Goal: Transaction & Acquisition: Purchase product/service

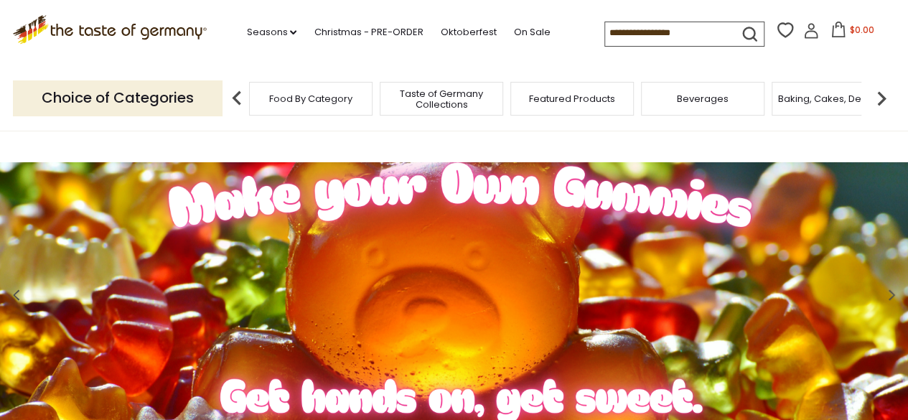
click at [243, 98] on img at bounding box center [237, 98] width 29 height 29
click at [885, 97] on img at bounding box center [882, 98] width 29 height 29
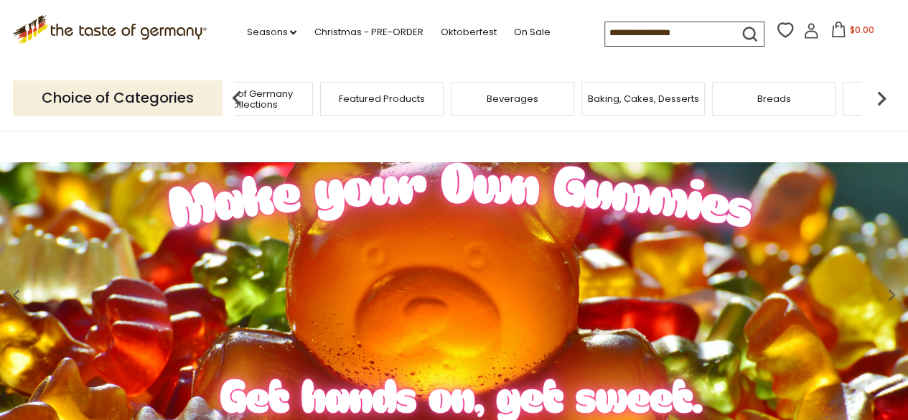
click at [889, 96] on img at bounding box center [882, 98] width 29 height 29
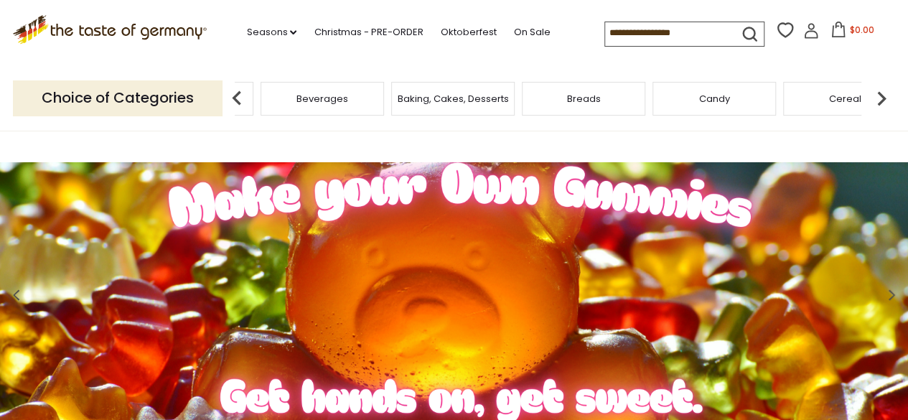
click at [889, 96] on img at bounding box center [882, 98] width 29 height 29
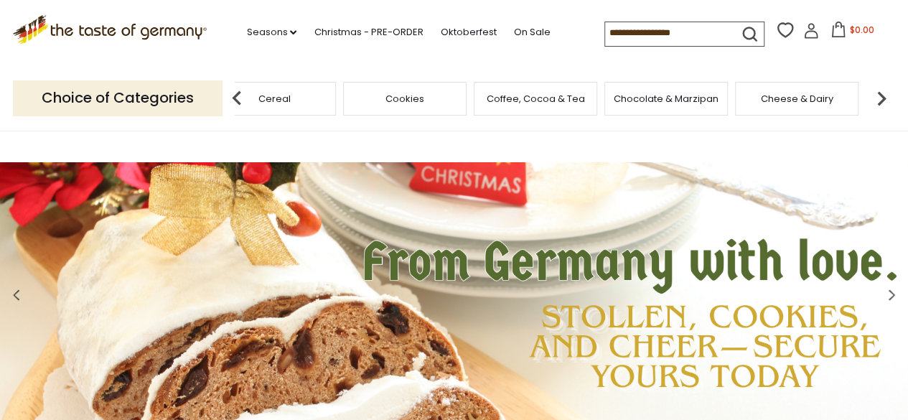
click at [889, 96] on img at bounding box center [882, 98] width 29 height 29
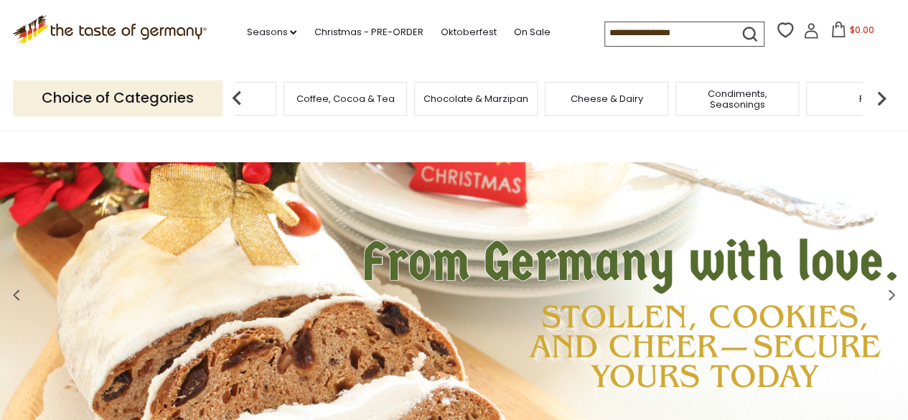
click at [889, 96] on img at bounding box center [882, 98] width 29 height 29
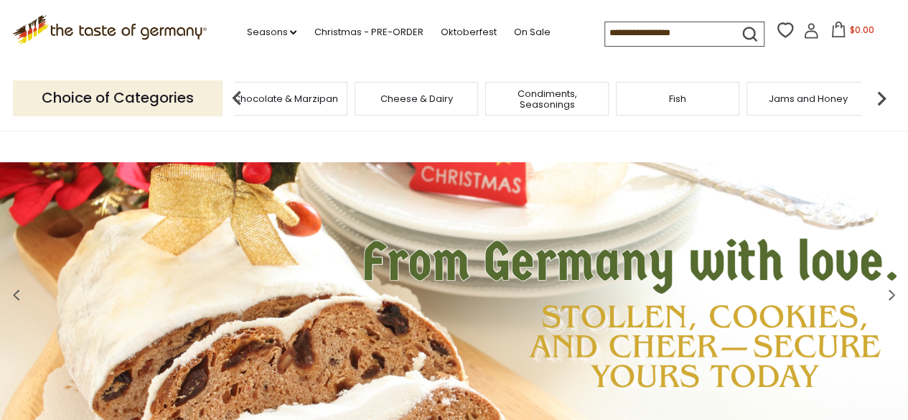
click at [889, 96] on img at bounding box center [882, 98] width 29 height 29
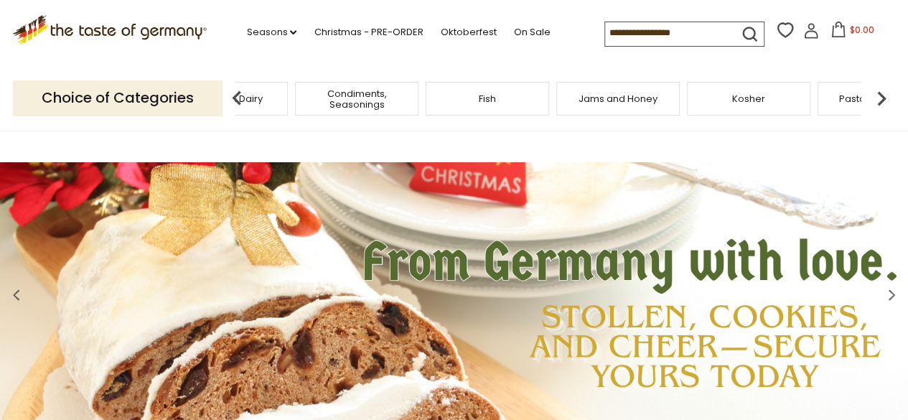
click at [889, 96] on img at bounding box center [882, 98] width 29 height 29
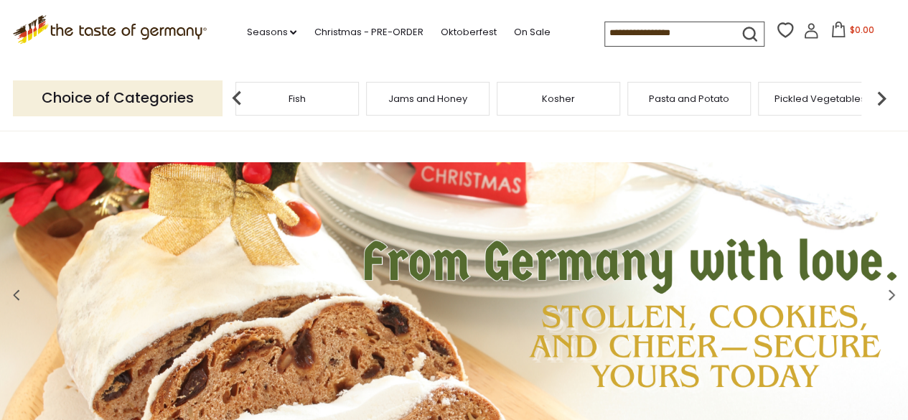
click at [889, 96] on img at bounding box center [882, 98] width 29 height 29
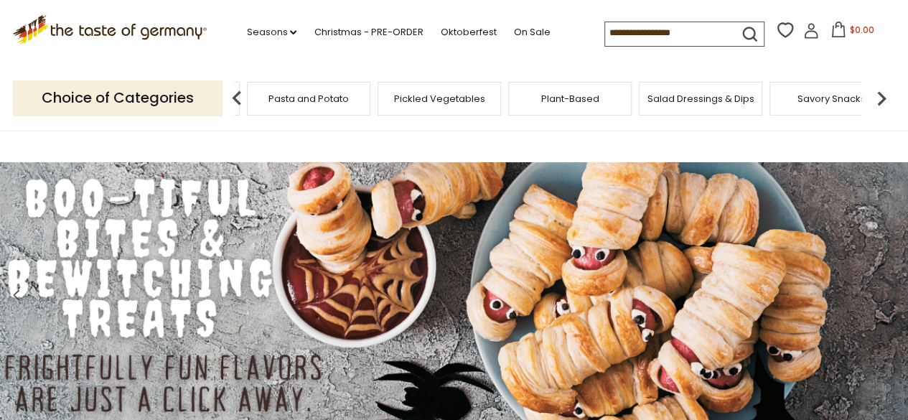
click at [889, 96] on img at bounding box center [882, 98] width 29 height 29
click at [462, 93] on span "Savory Snacks" at bounding box center [462, 98] width 68 height 11
click at [875, 100] on img at bounding box center [882, 98] width 29 height 29
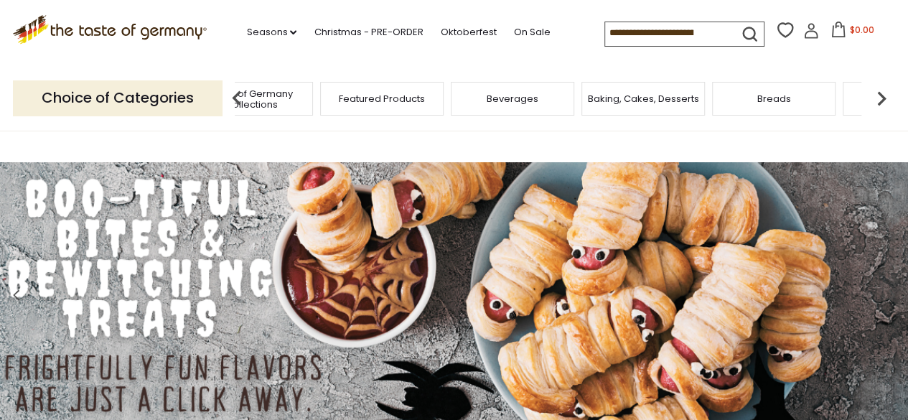
click at [885, 100] on img at bounding box center [882, 98] width 29 height 29
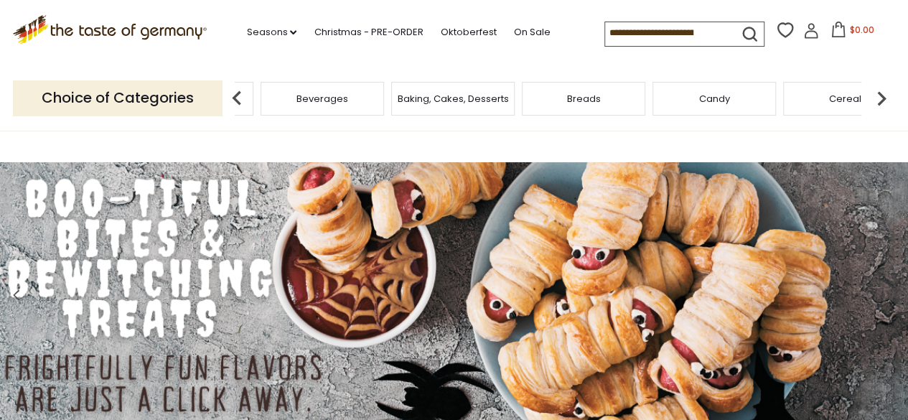
click at [884, 96] on img at bounding box center [882, 98] width 29 height 29
click at [883, 96] on img at bounding box center [882, 98] width 29 height 29
click at [881, 96] on img at bounding box center [882, 98] width 29 height 29
click at [882, 98] on img at bounding box center [882, 98] width 29 height 29
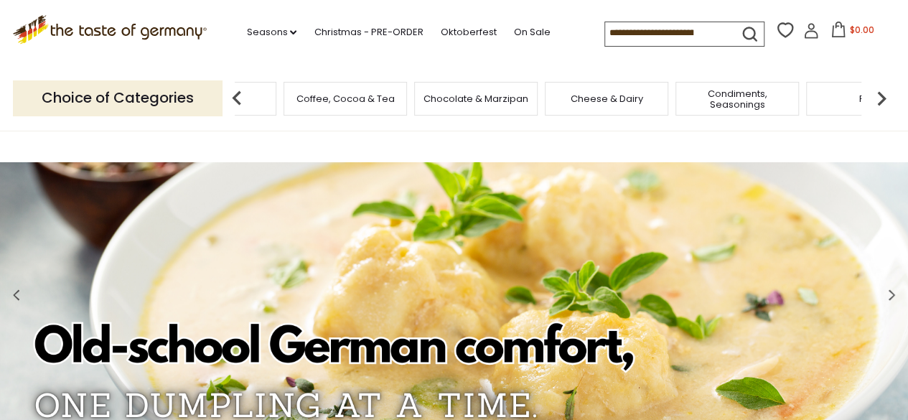
click at [883, 98] on img at bounding box center [882, 98] width 29 height 29
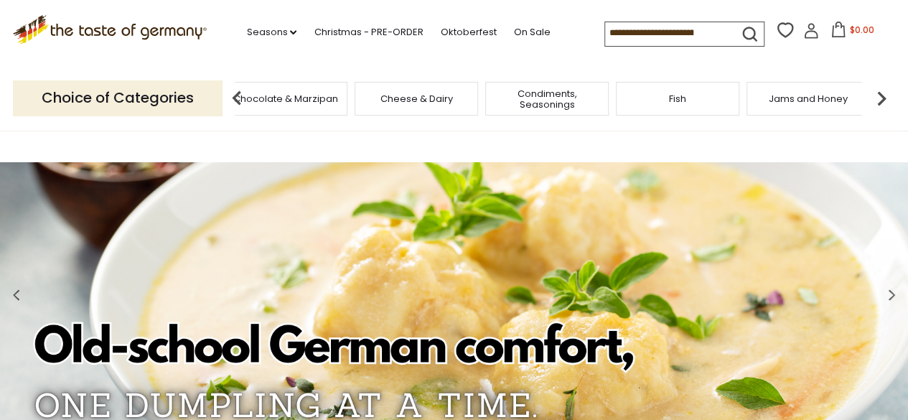
click at [884, 101] on img at bounding box center [882, 98] width 29 height 29
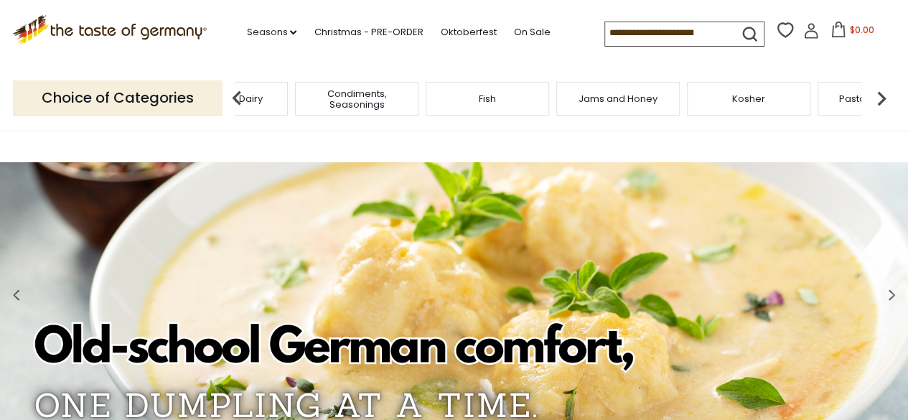
click at [884, 101] on img at bounding box center [882, 98] width 29 height 29
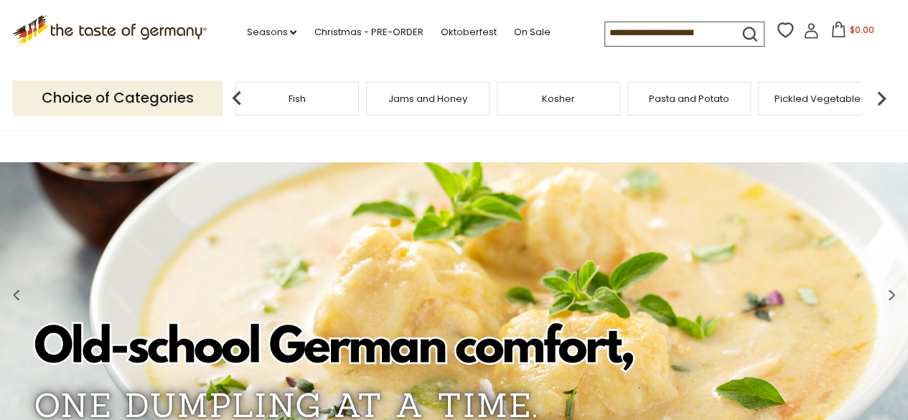
click at [884, 101] on img at bounding box center [882, 98] width 29 height 29
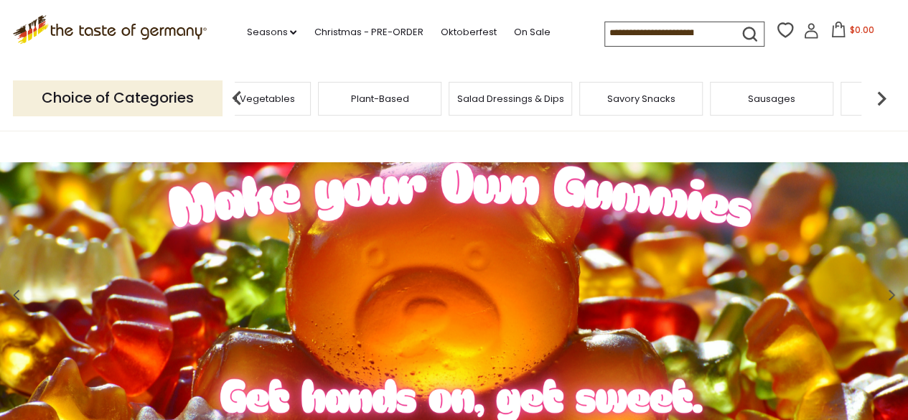
click at [631, 98] on span "Savory Snacks" at bounding box center [642, 98] width 68 height 11
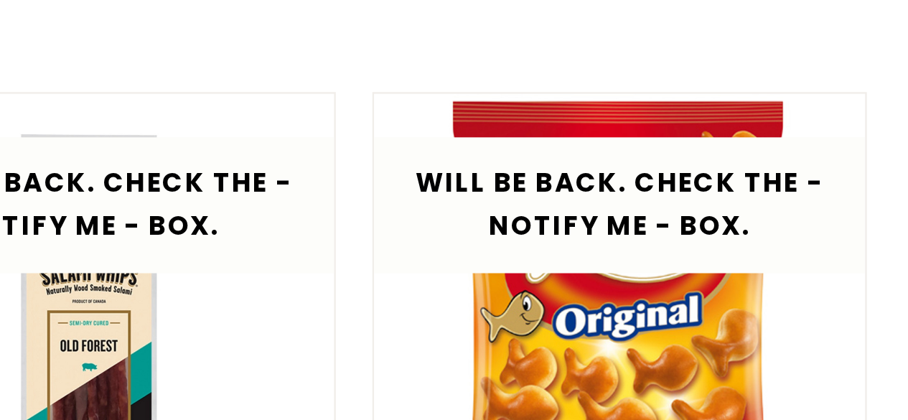
scroll to position [3149, 0]
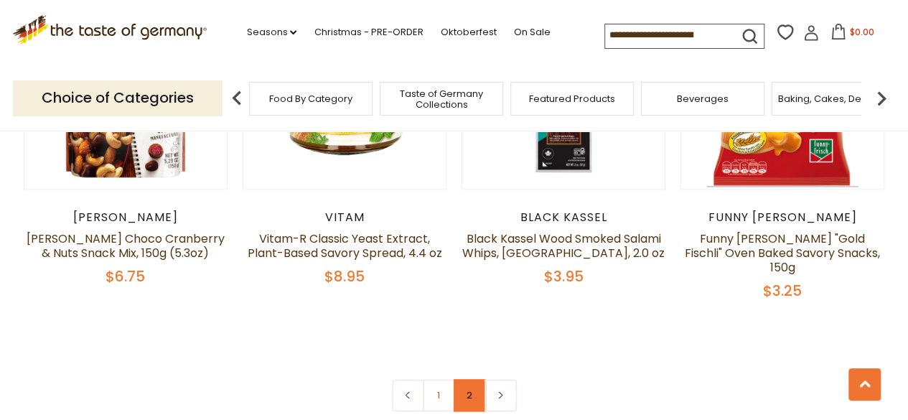
click at [471, 379] on link "2" at bounding box center [470, 395] width 32 height 32
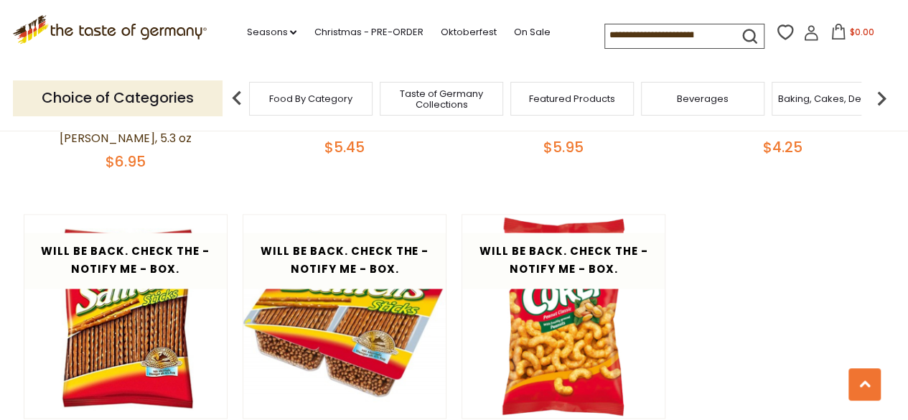
scroll to position [1004, 0]
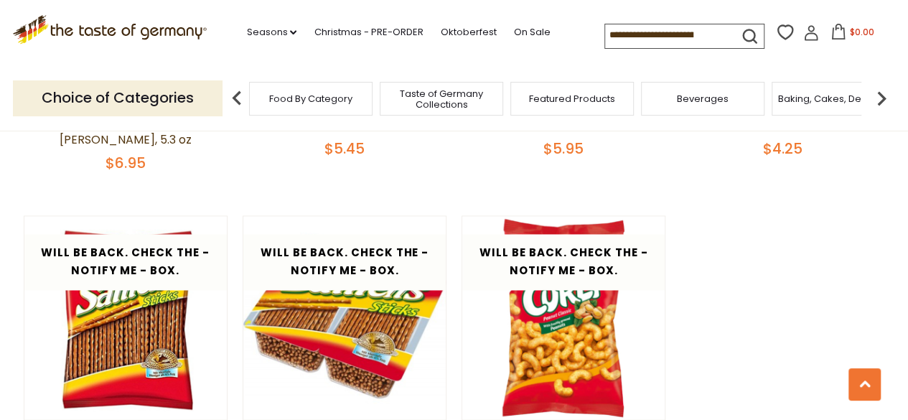
click at [642, 32] on input at bounding box center [665, 34] width 121 height 20
type input "*****"
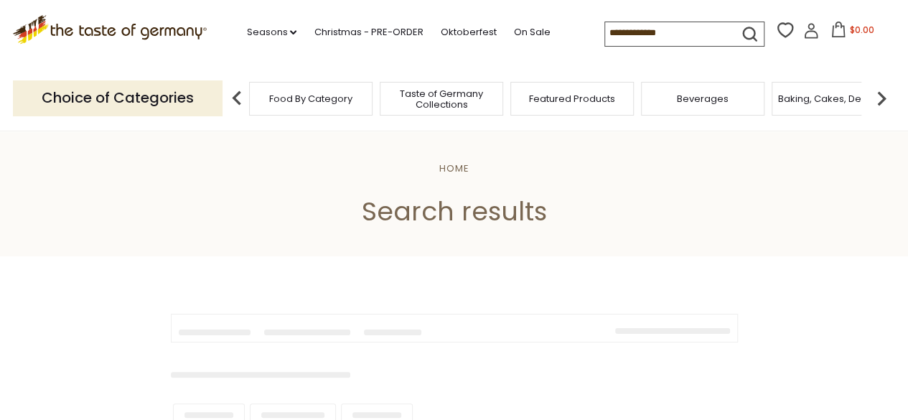
type input "*****"
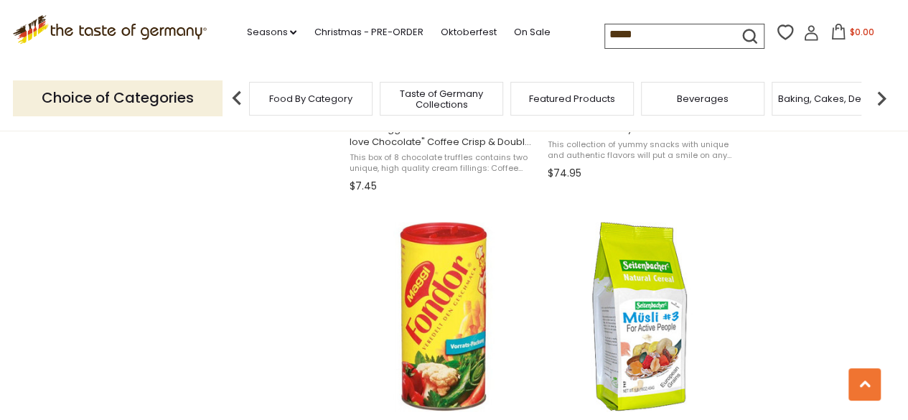
scroll to position [1983, 0]
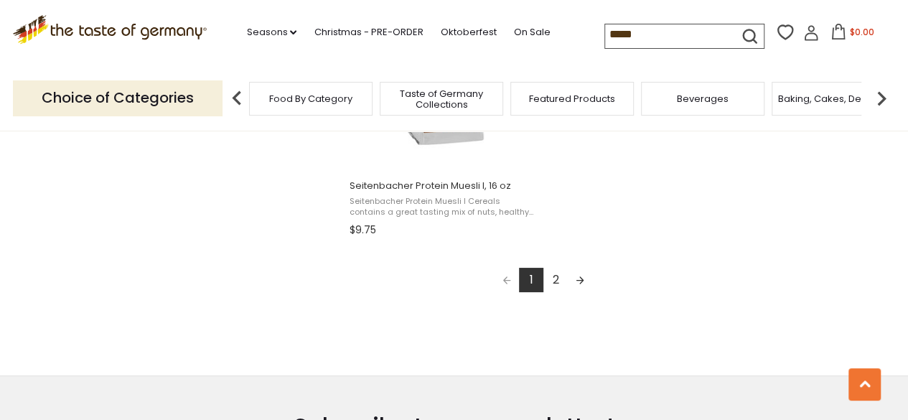
click at [554, 279] on link "2" at bounding box center [556, 280] width 24 height 24
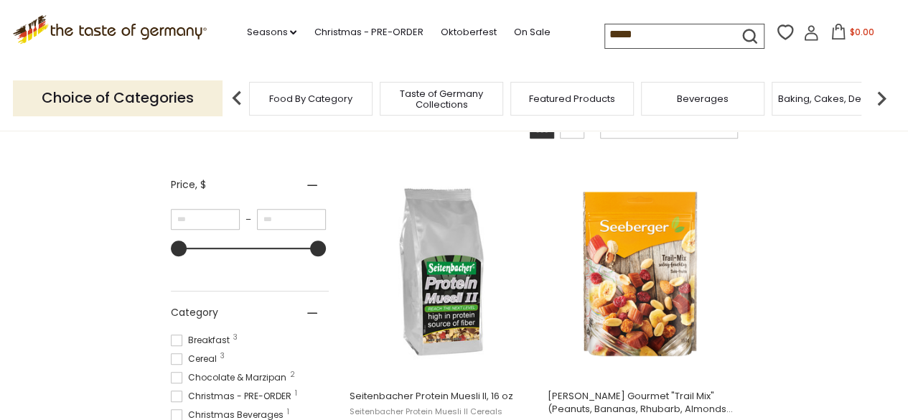
scroll to position [233, 0]
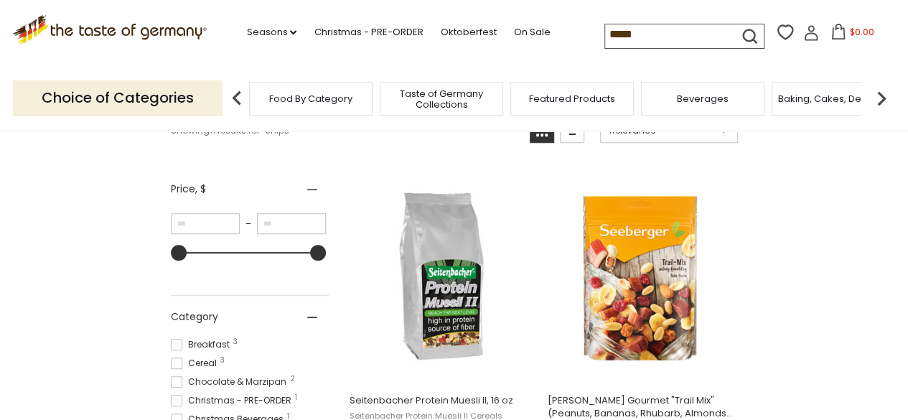
click at [879, 103] on img at bounding box center [882, 98] width 29 height 29
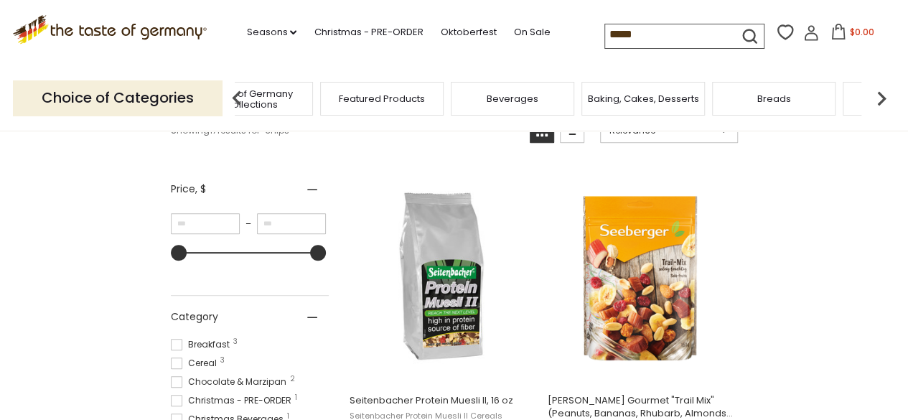
click at [880, 100] on img at bounding box center [882, 98] width 29 height 29
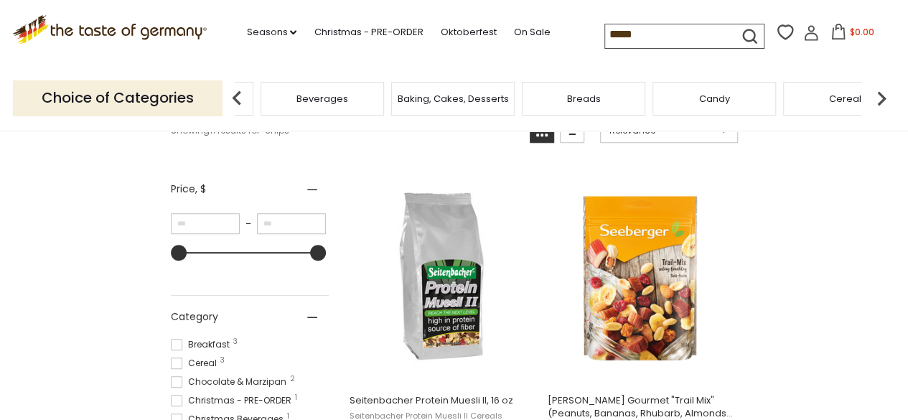
click at [878, 97] on img at bounding box center [882, 98] width 29 height 29
click at [878, 93] on img at bounding box center [882, 98] width 29 height 29
click at [882, 91] on img at bounding box center [882, 98] width 29 height 29
click at [883, 91] on img at bounding box center [882, 98] width 29 height 29
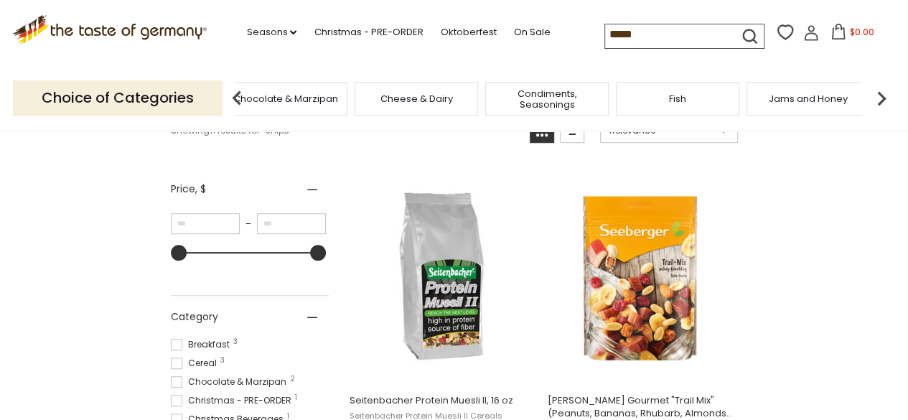
click at [544, 90] on span "Condiments, Seasonings" at bounding box center [547, 99] width 115 height 22
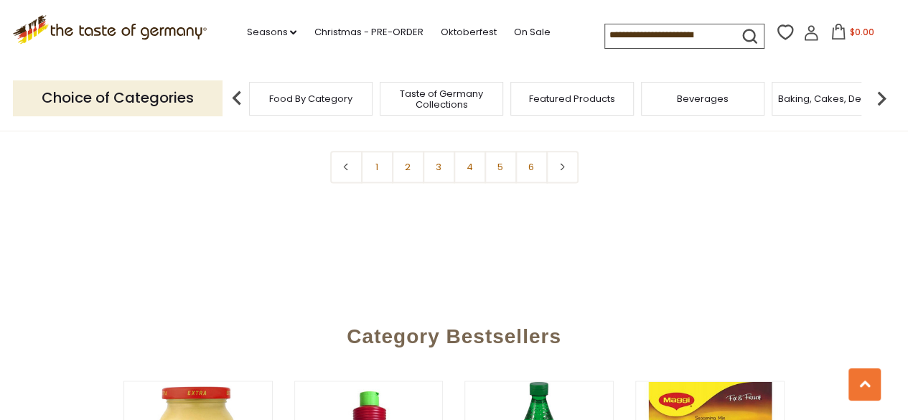
scroll to position [3580, 0]
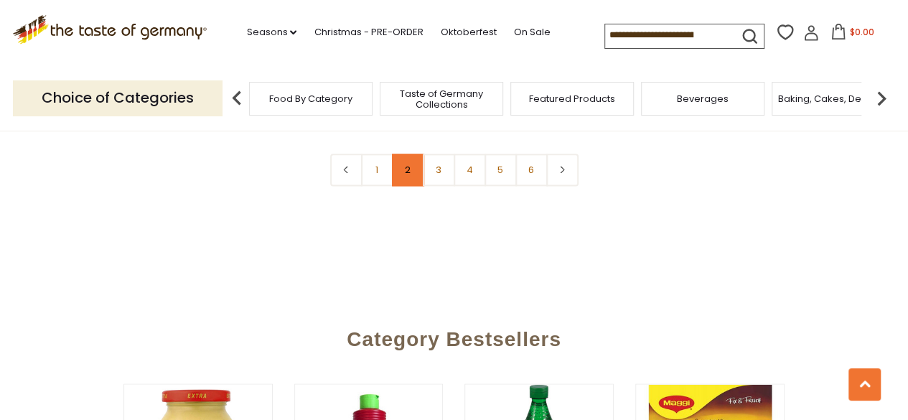
click at [406, 154] on link "2" at bounding box center [408, 170] width 32 height 32
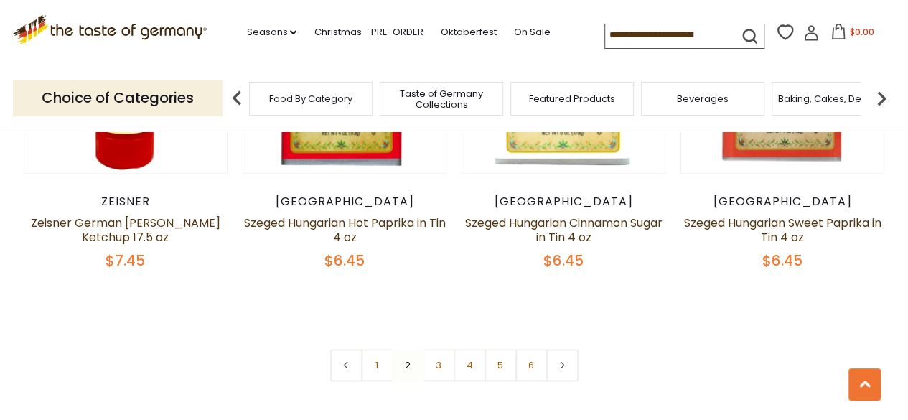
scroll to position [3403, 0]
click at [437, 348] on link "3" at bounding box center [439, 364] width 32 height 32
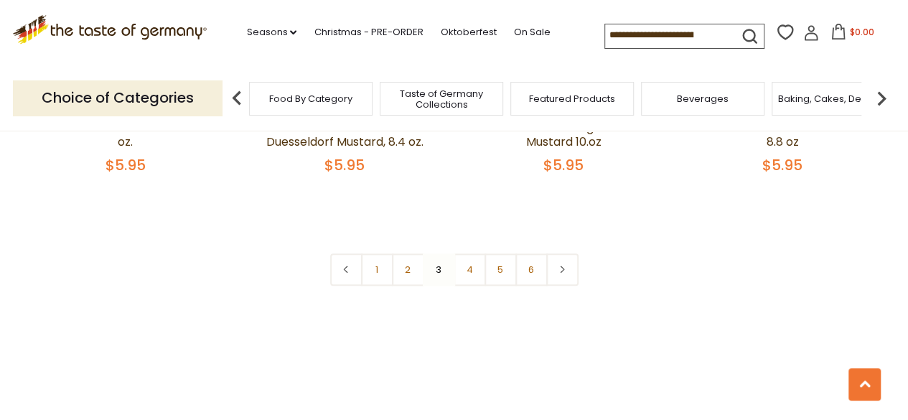
scroll to position [3436, 0]
click at [468, 280] on link "4" at bounding box center [470, 271] width 32 height 32
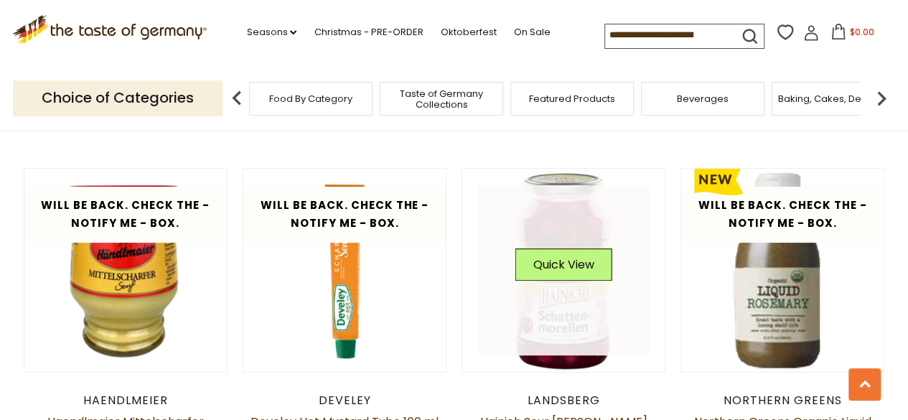
scroll to position [2828, 0]
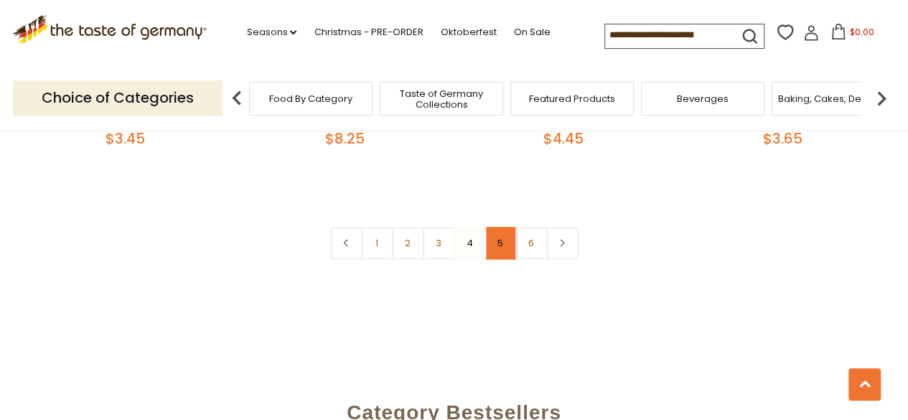
click at [504, 227] on link "5" at bounding box center [501, 243] width 32 height 32
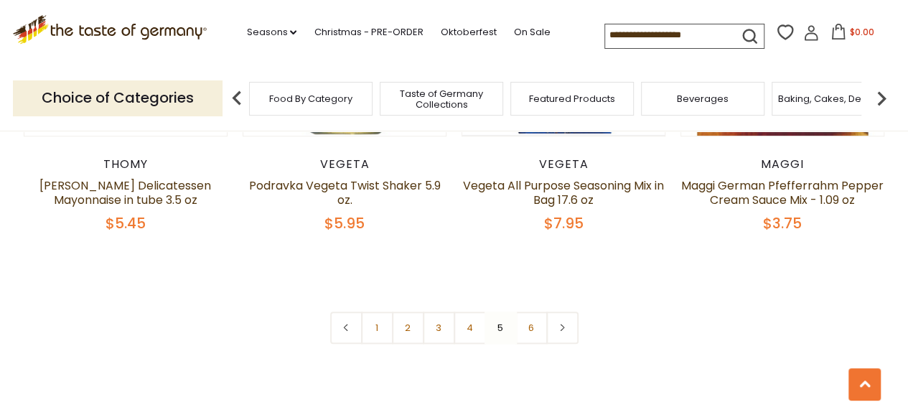
scroll to position [3395, 0]
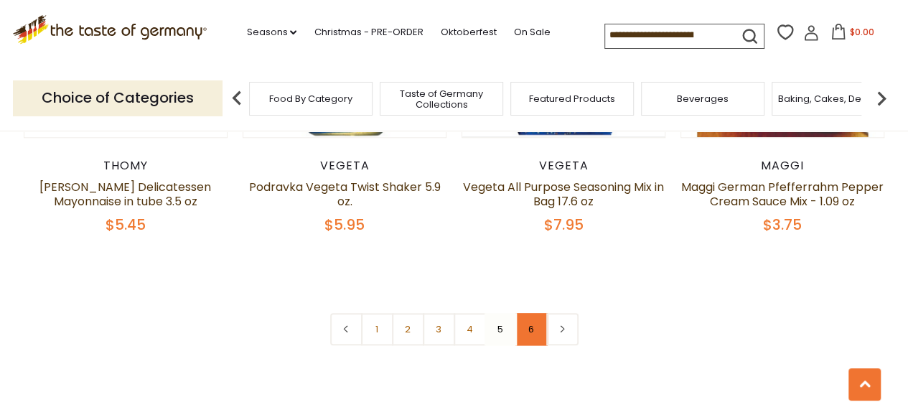
click at [539, 313] on link "6" at bounding box center [532, 329] width 32 height 32
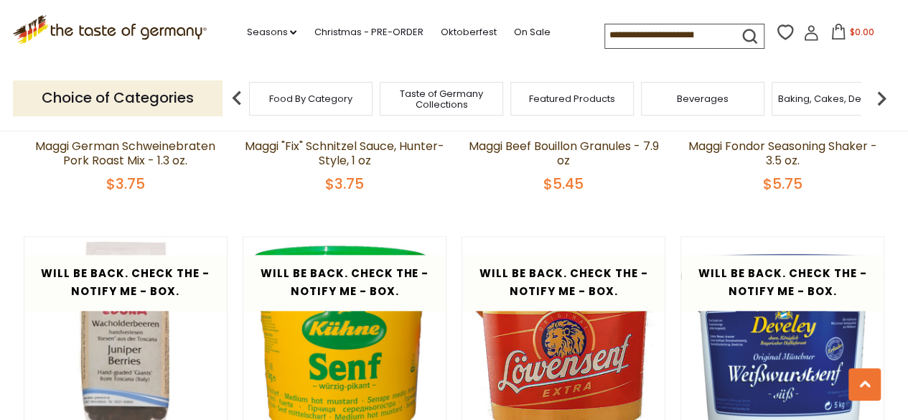
scroll to position [622, 0]
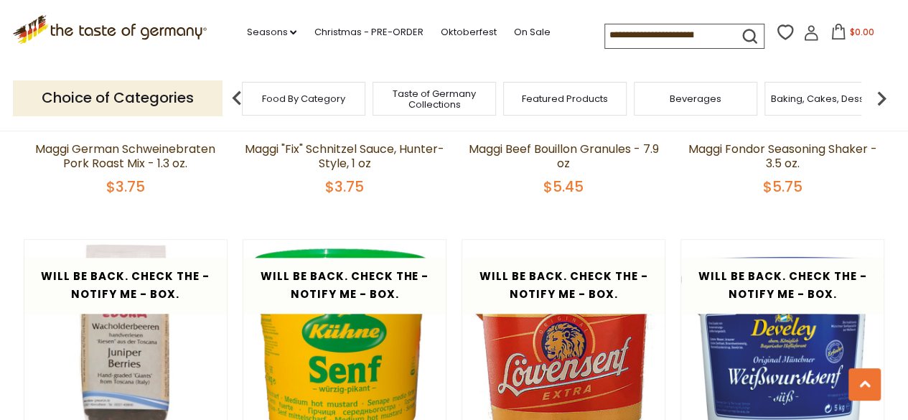
click at [463, 103] on span "Taste of Germany Collections" at bounding box center [434, 99] width 115 height 22
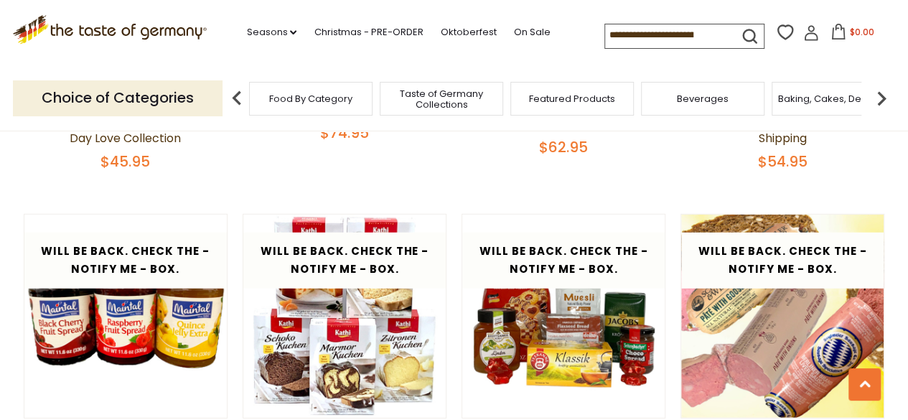
scroll to position [1855, 0]
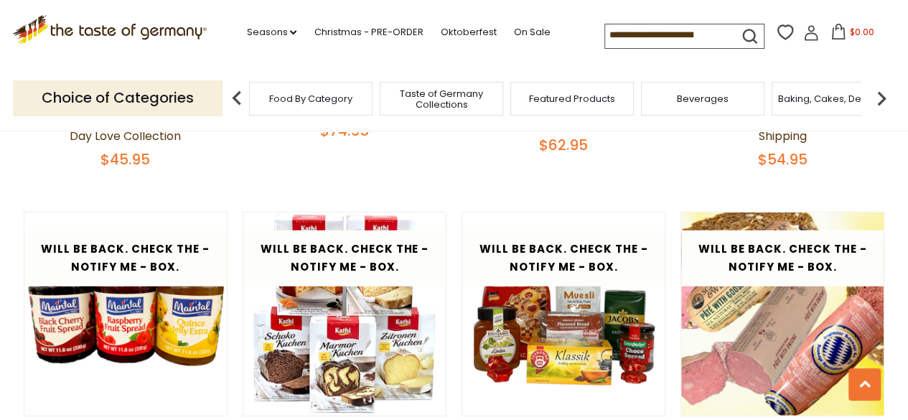
click at [883, 110] on img at bounding box center [882, 98] width 29 height 29
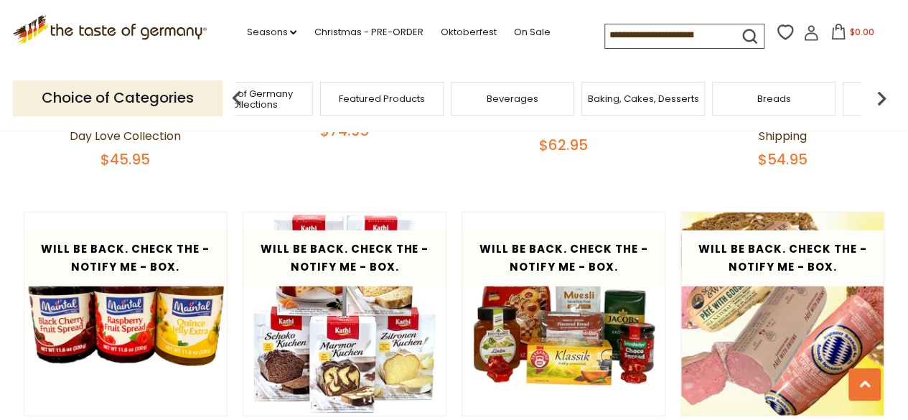
click at [881, 106] on img at bounding box center [882, 98] width 29 height 29
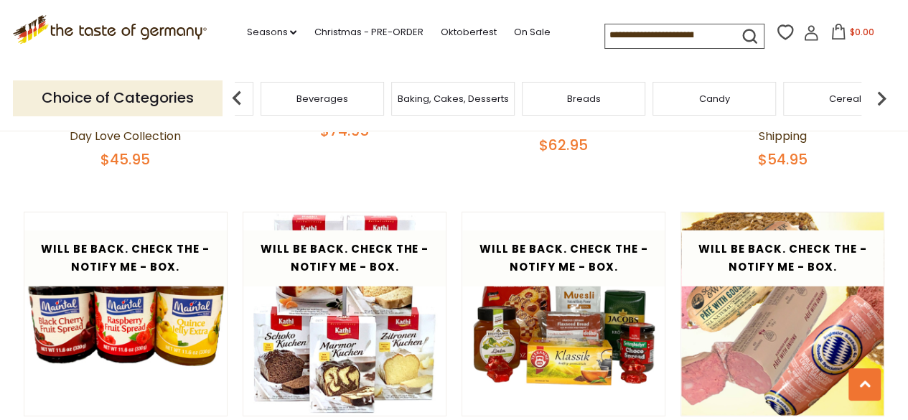
click at [880, 108] on img at bounding box center [882, 98] width 29 height 29
click at [883, 108] on img at bounding box center [882, 98] width 29 height 29
click at [883, 110] on img at bounding box center [882, 98] width 29 height 29
click at [888, 108] on img at bounding box center [882, 98] width 29 height 29
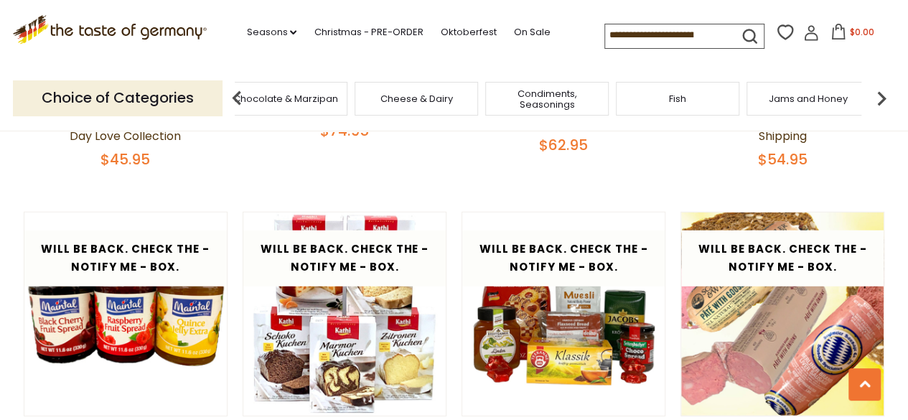
click at [888, 110] on img at bounding box center [882, 98] width 29 height 29
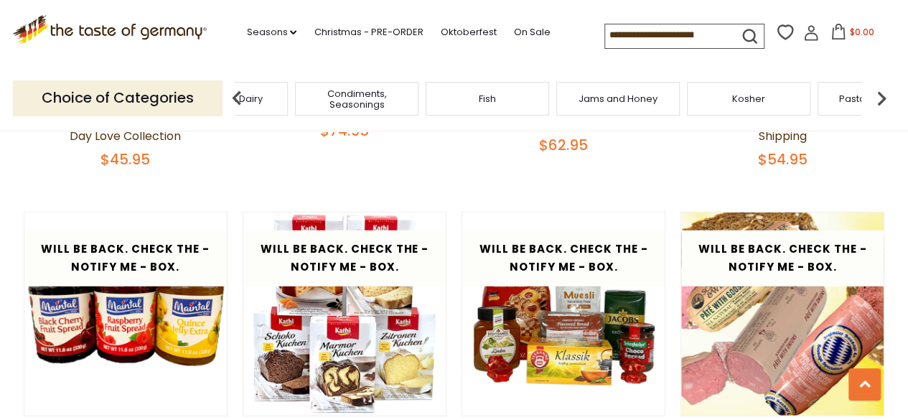
click at [888, 108] on img at bounding box center [882, 98] width 29 height 29
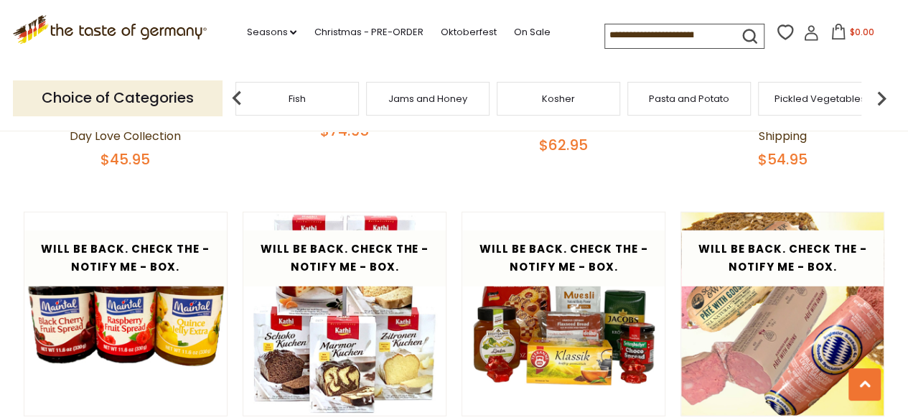
click at [883, 110] on img at bounding box center [882, 98] width 29 height 29
click at [585, 103] on span "Sausages" at bounding box center [581, 98] width 47 height 11
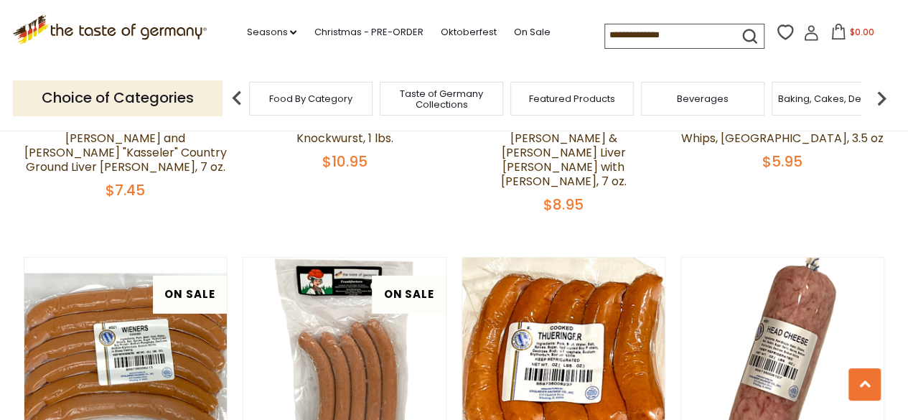
scroll to position [2144, 0]
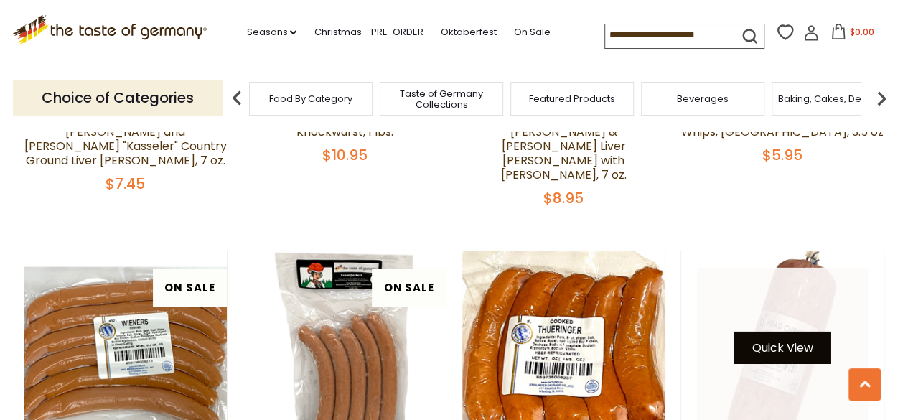
click at [770, 332] on button "Quick View" at bounding box center [783, 348] width 97 height 32
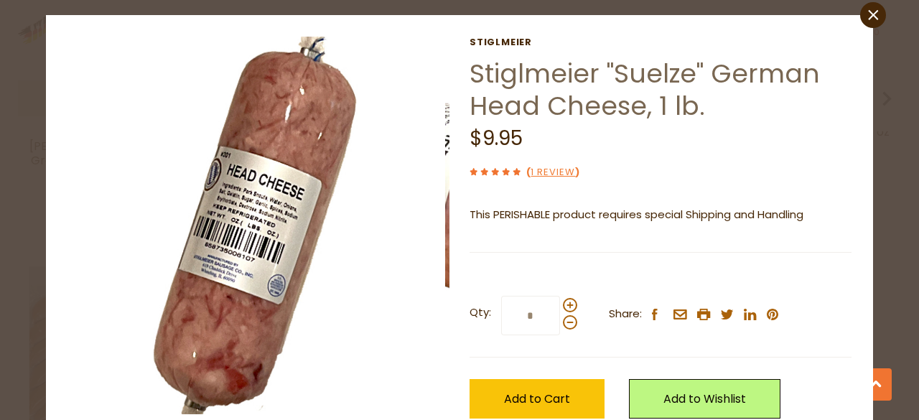
scroll to position [30, 0]
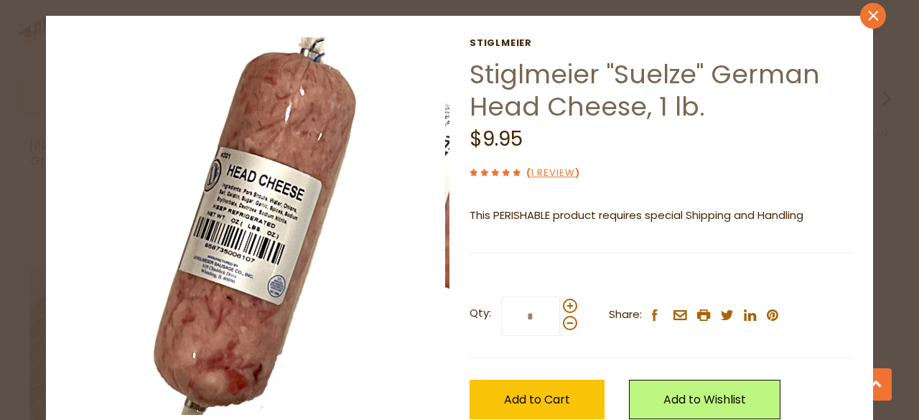
click at [868, 17] on icon at bounding box center [873, 16] width 10 height 10
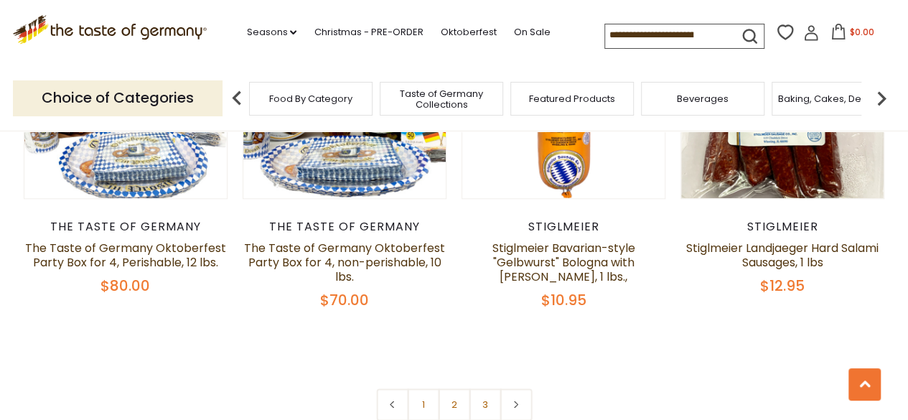
scroll to position [3479, 0]
click at [447, 388] on link "2" at bounding box center [454, 404] width 32 height 32
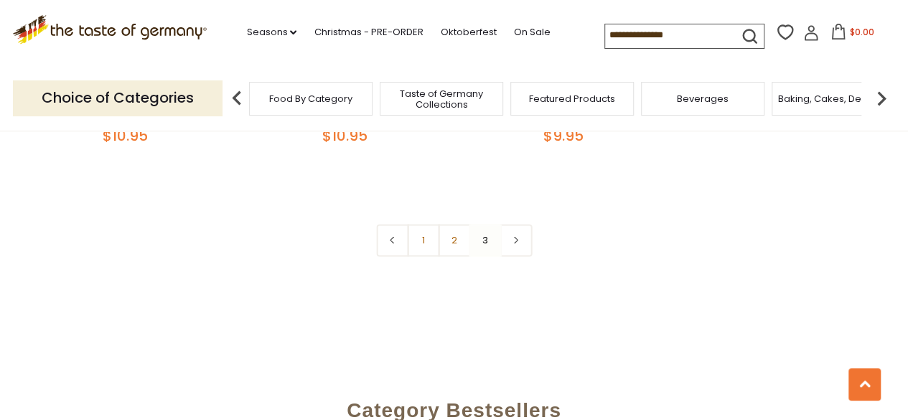
scroll to position [1017, 0]
